Goal: Navigation & Orientation: Find specific page/section

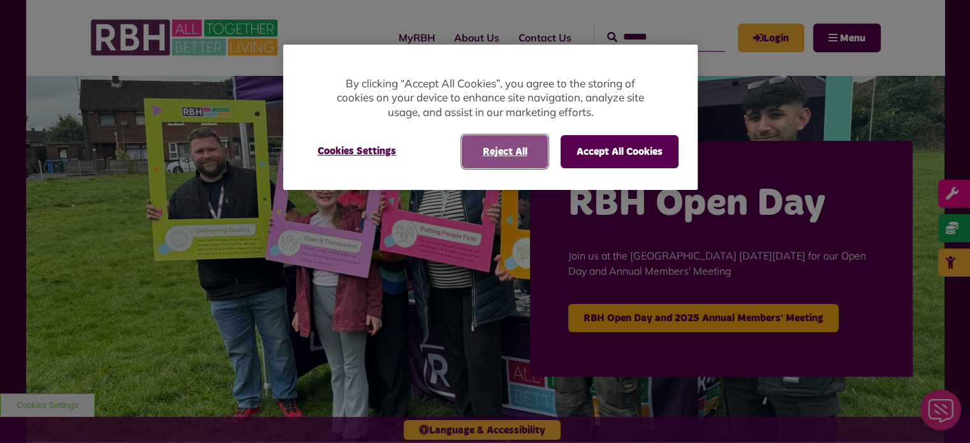
click at [531, 151] on button "Reject All" at bounding box center [505, 151] width 86 height 33
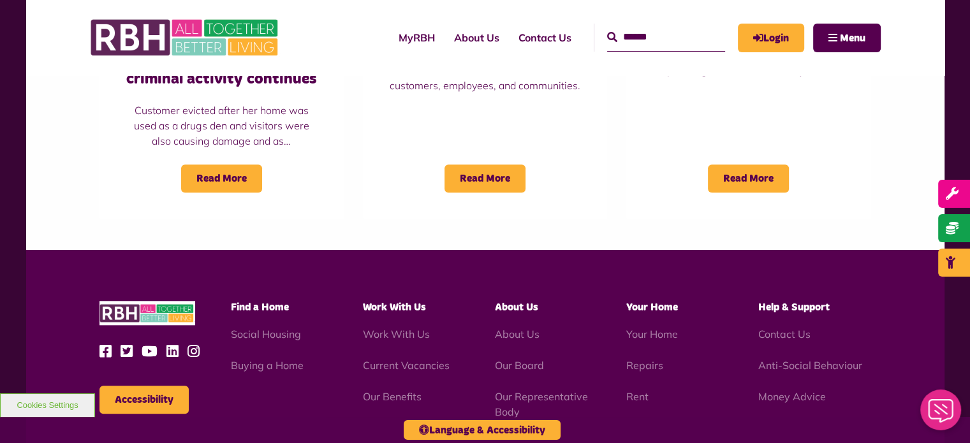
scroll to position [1296, 0]
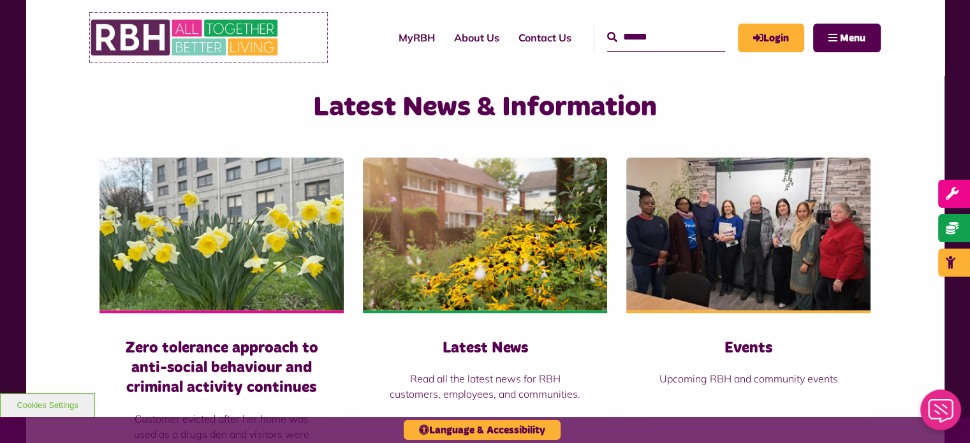
scroll to position [804, 0]
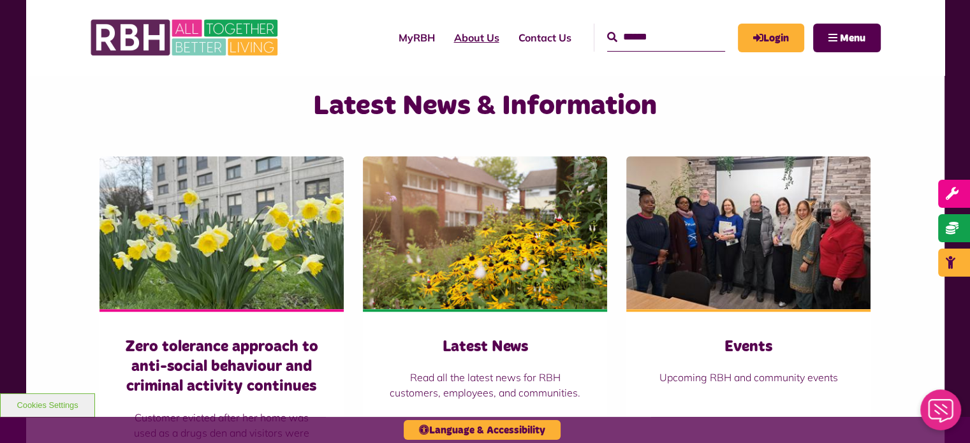
click at [469, 43] on link "About Us" at bounding box center [477, 37] width 64 height 34
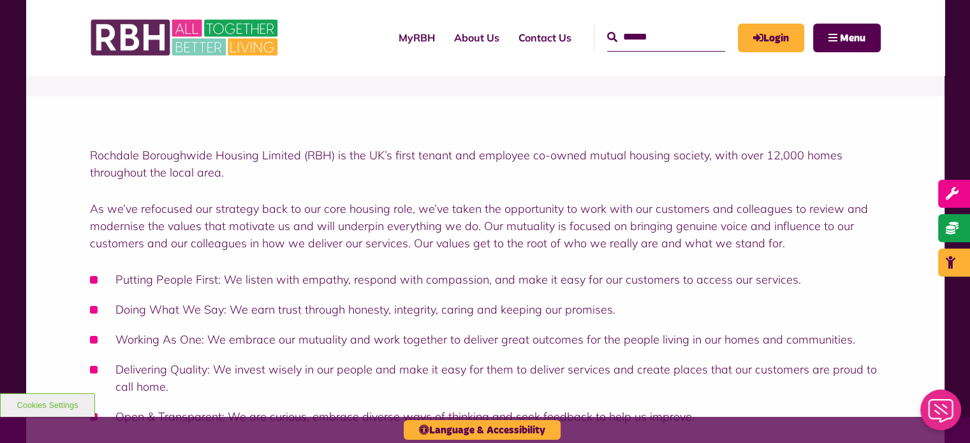
scroll to position [114, 0]
